Goal: Transaction & Acquisition: Purchase product/service

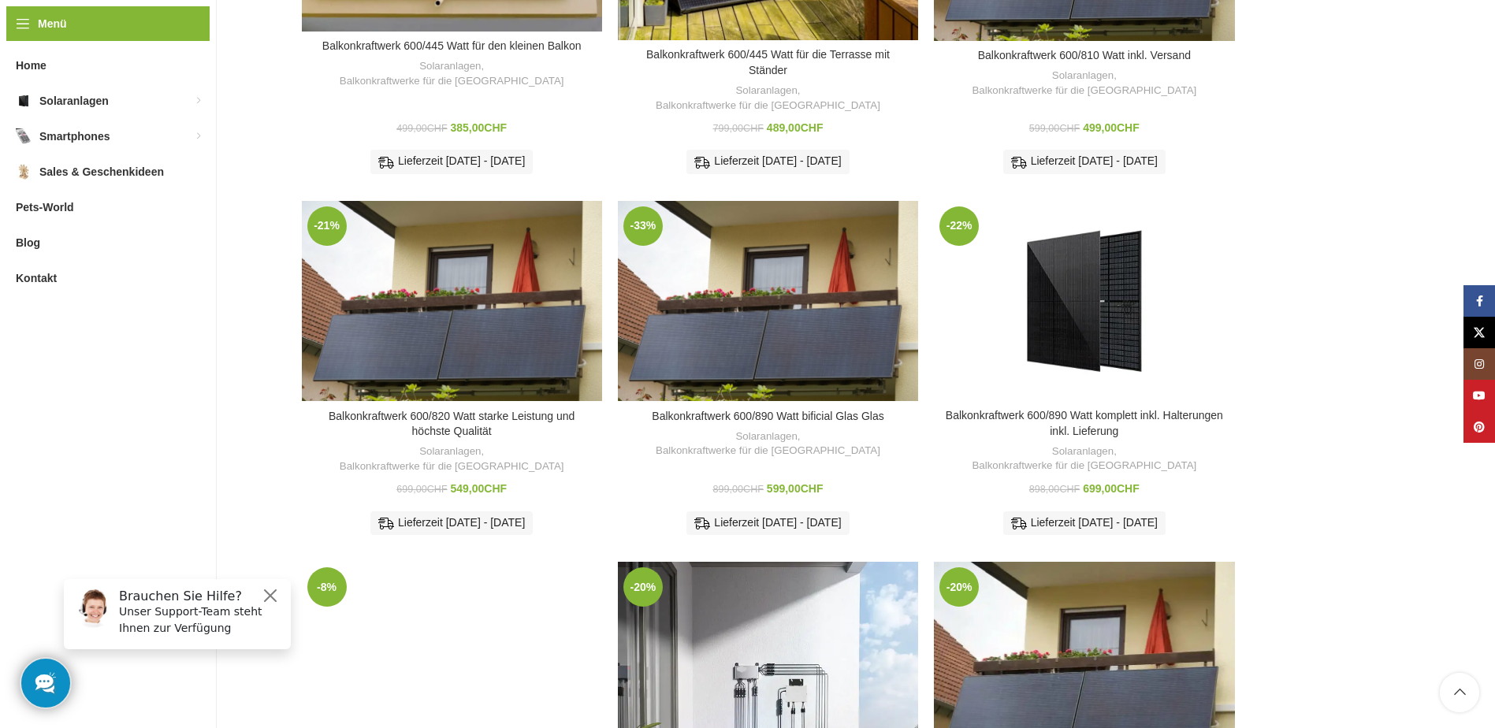
scroll to position [426, 0]
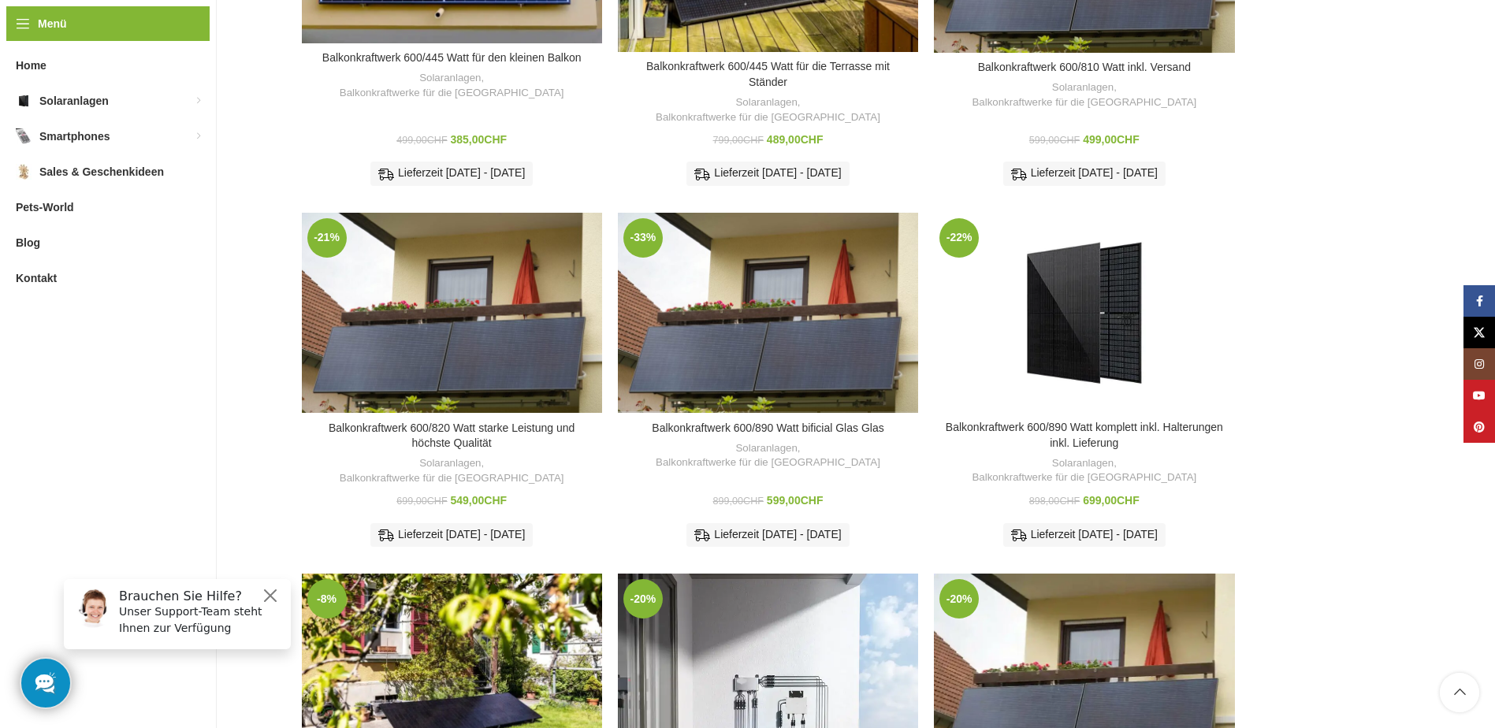
click at [774, 493] on div "899,00 CHF Ursprünglicher Preis war: 899,00 CHF 599,00 CHF Aktueller Preis ist:…" at bounding box center [768, 522] width 284 height 58
click at [645, 450] on div "Balkonkraftwerk 600/890 Watt bificial Glas Glas Solaranlagen , Balkonkraftwerke…" at bounding box center [768, 490] width 300 height 136
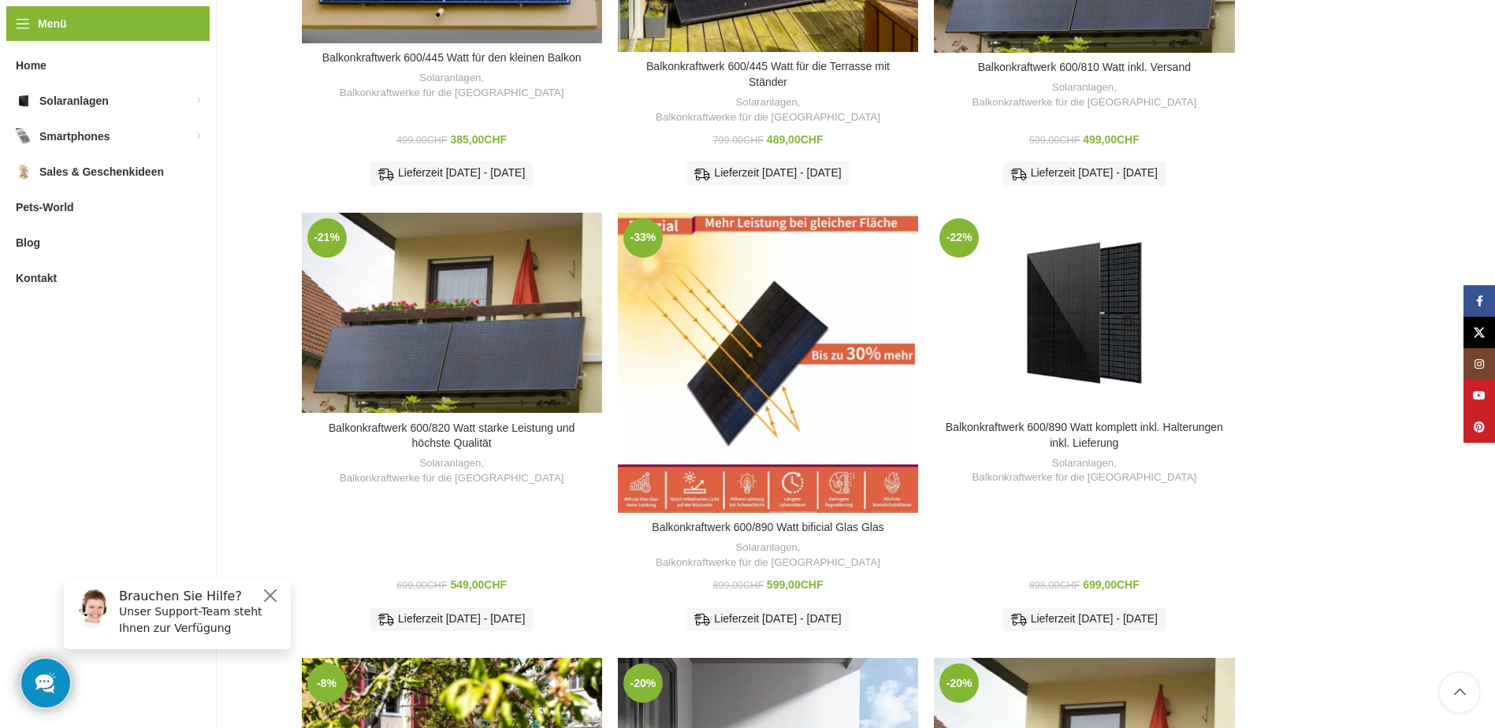
click at [796, 361] on div "Balkonkraftwerk 600/890 Watt bificial Glas Glas" at bounding box center [793, 363] width 50 height 300
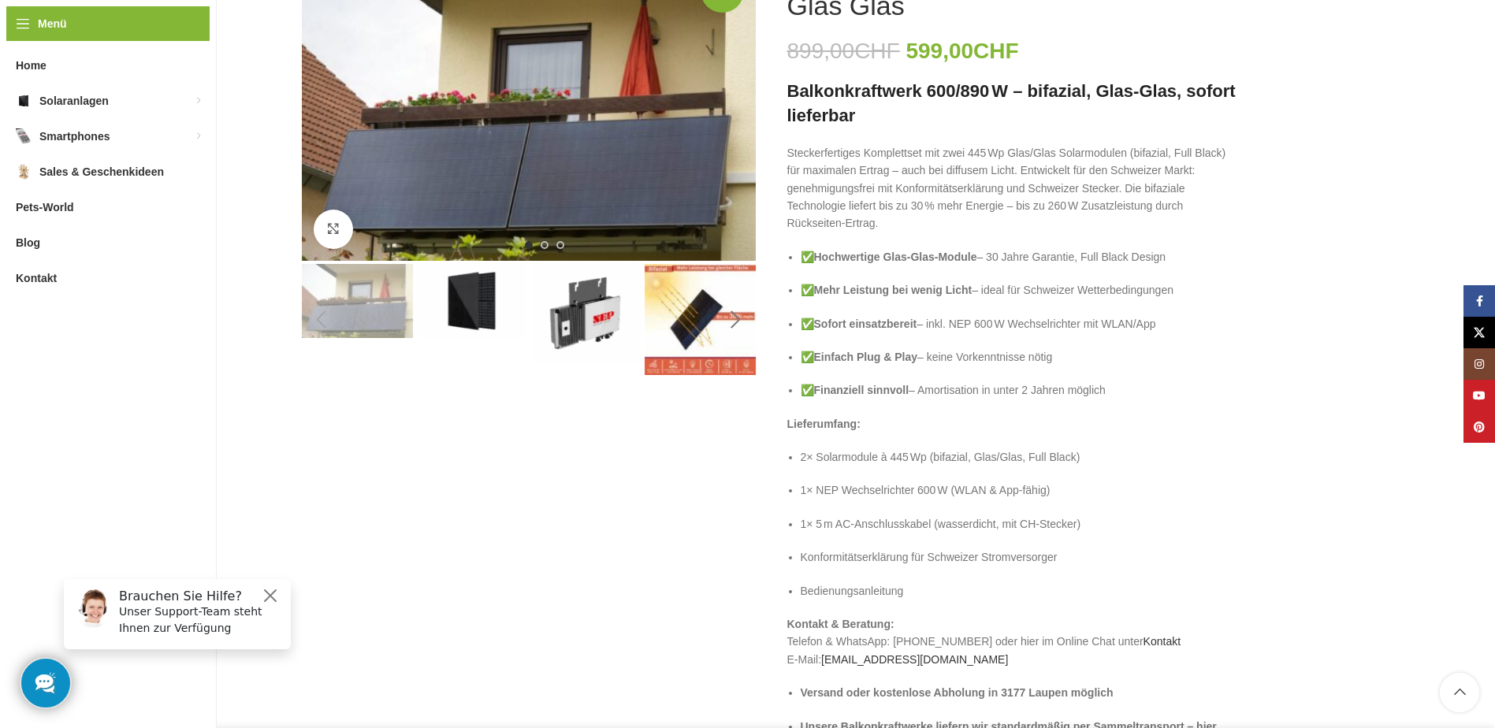
scroll to position [236, 0]
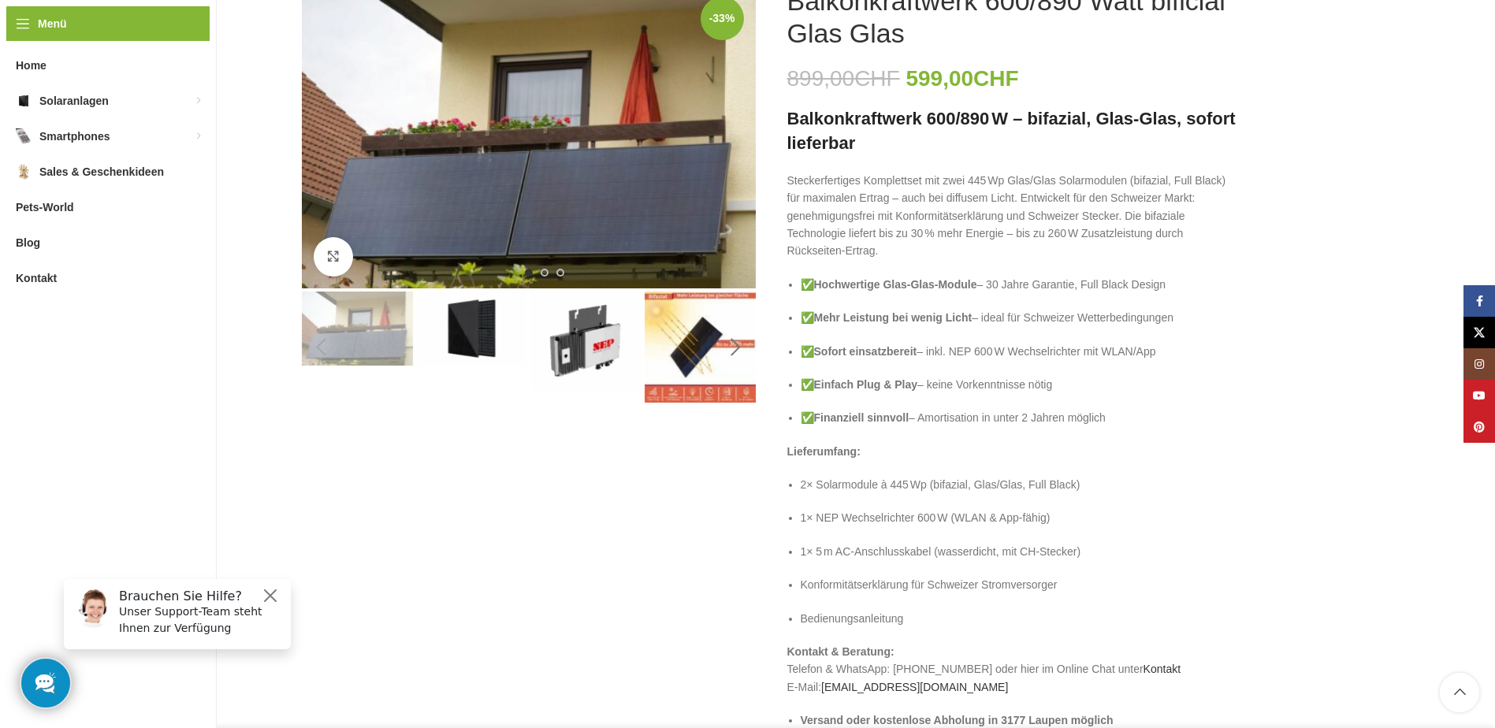
click at [736, 346] on div "Next slide" at bounding box center [735, 347] width 39 height 39
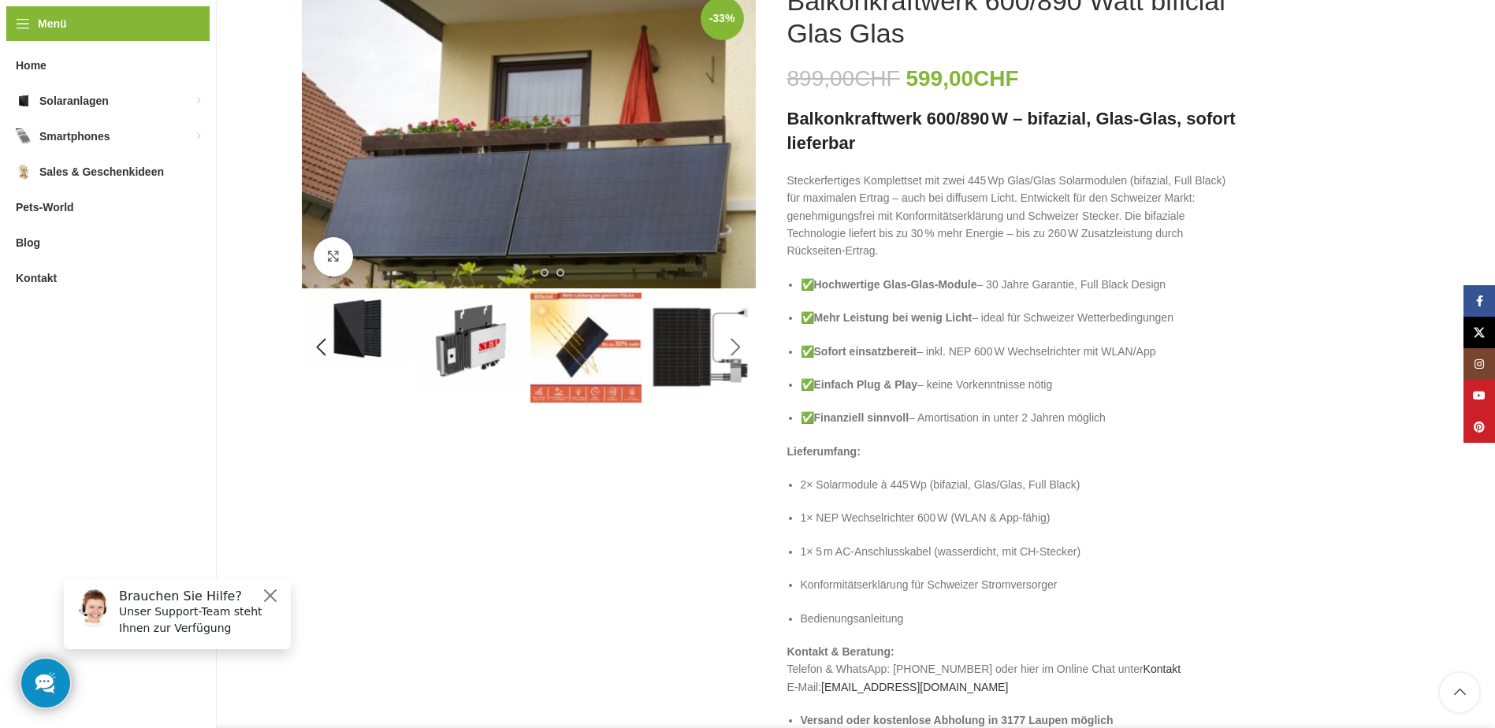
click at [736, 346] on div "Next slide" at bounding box center [735, 347] width 39 height 39
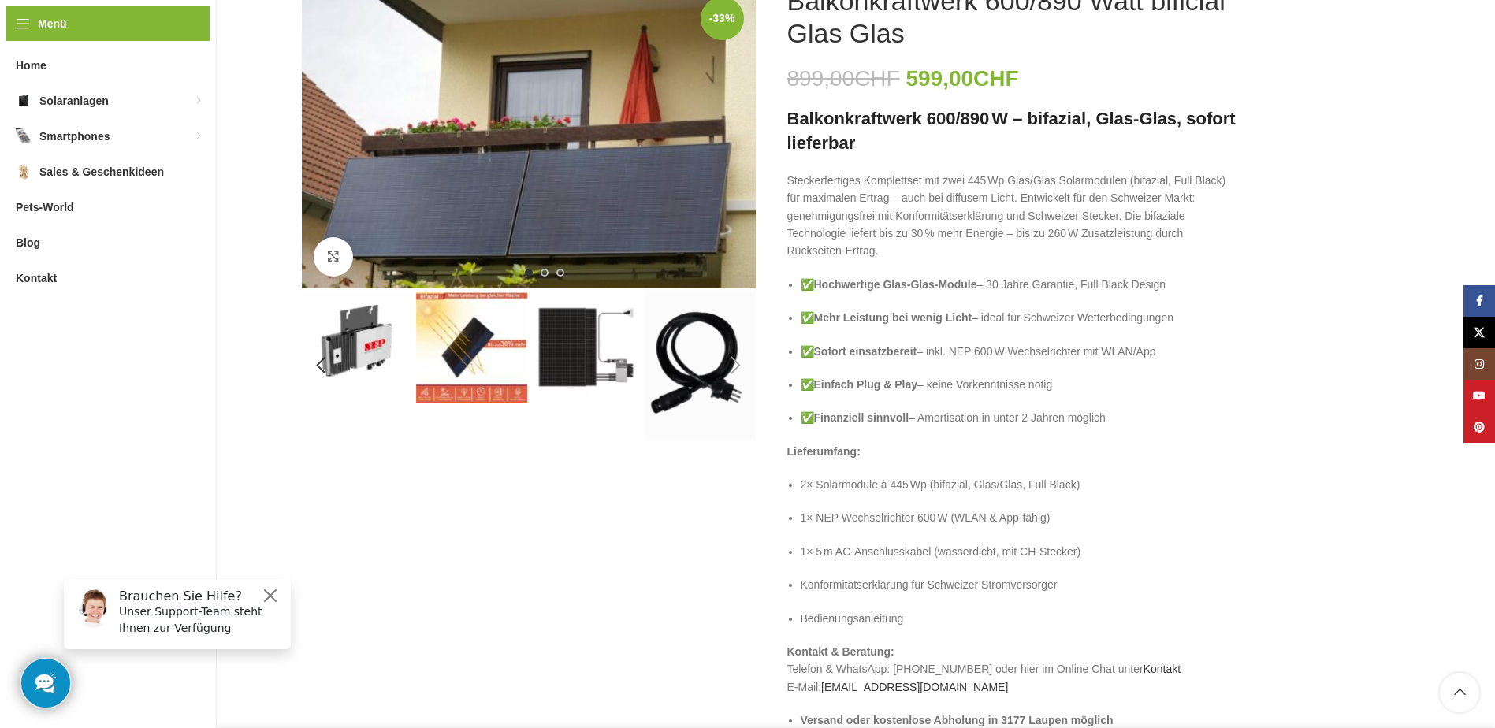
click at [736, 346] on div "Next slide" at bounding box center [735, 365] width 39 height 39
click at [739, 362] on div "Next slide" at bounding box center [735, 365] width 39 height 39
click at [731, 367] on div "Next slide" at bounding box center [735, 365] width 39 height 39
click at [651, 209] on img "1 / 6" at bounding box center [529, 136] width 454 height 303
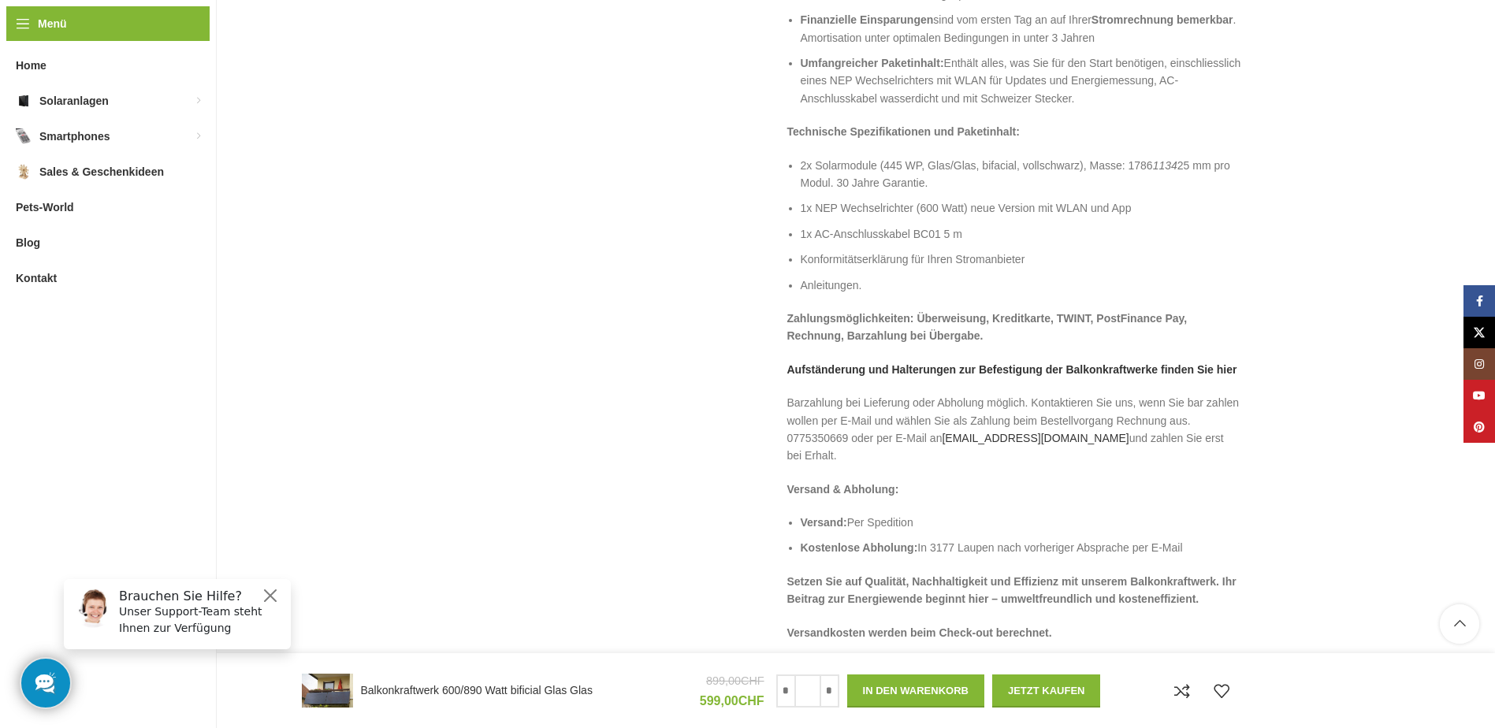
scroll to position [2285, 0]
click at [1012, 364] on strong "Aufständerung und Halterungen zur Befestigung der Balkonkraftwerke finden Sie h…" at bounding box center [1012, 368] width 450 height 13
